Goal: Browse casually

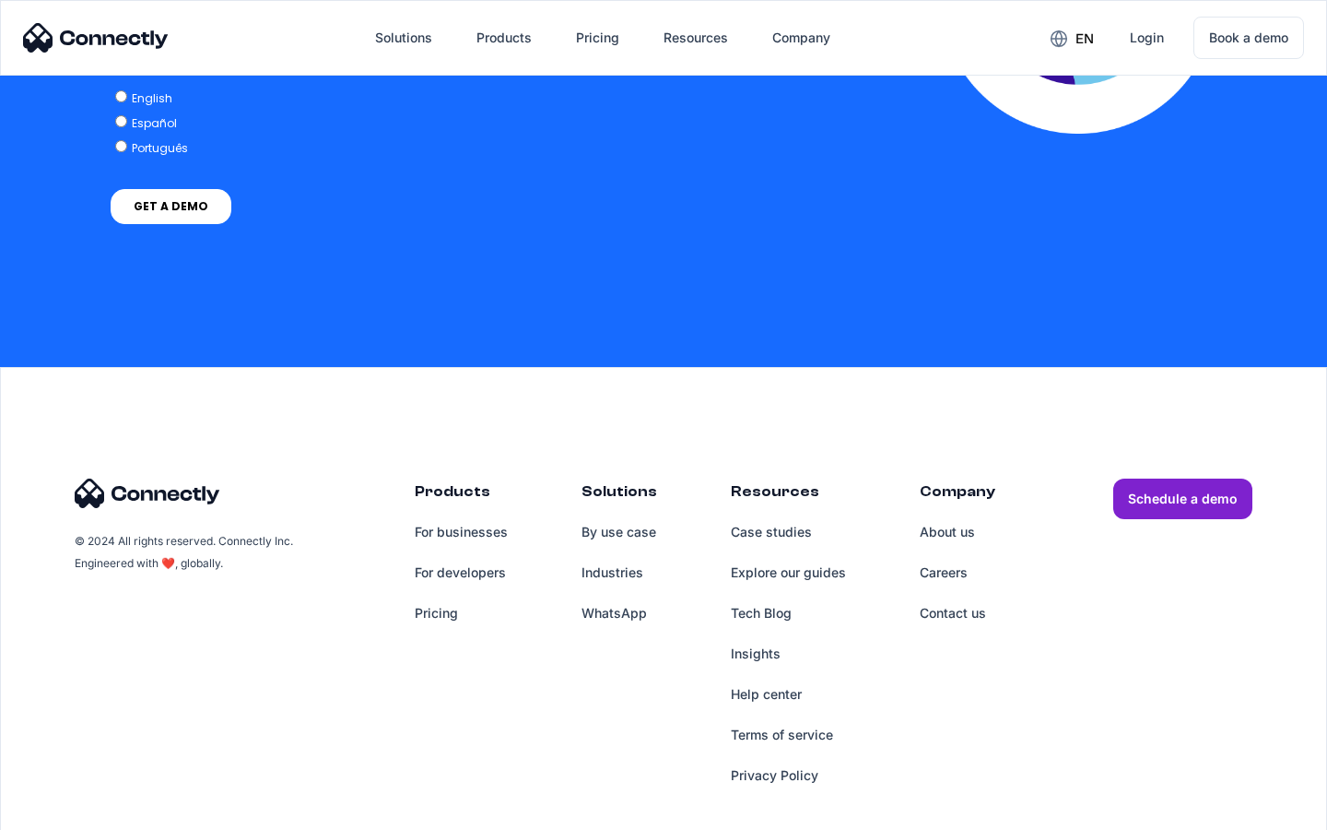
scroll to position [3766, 0]
